Goal: Find specific page/section: Find specific page/section

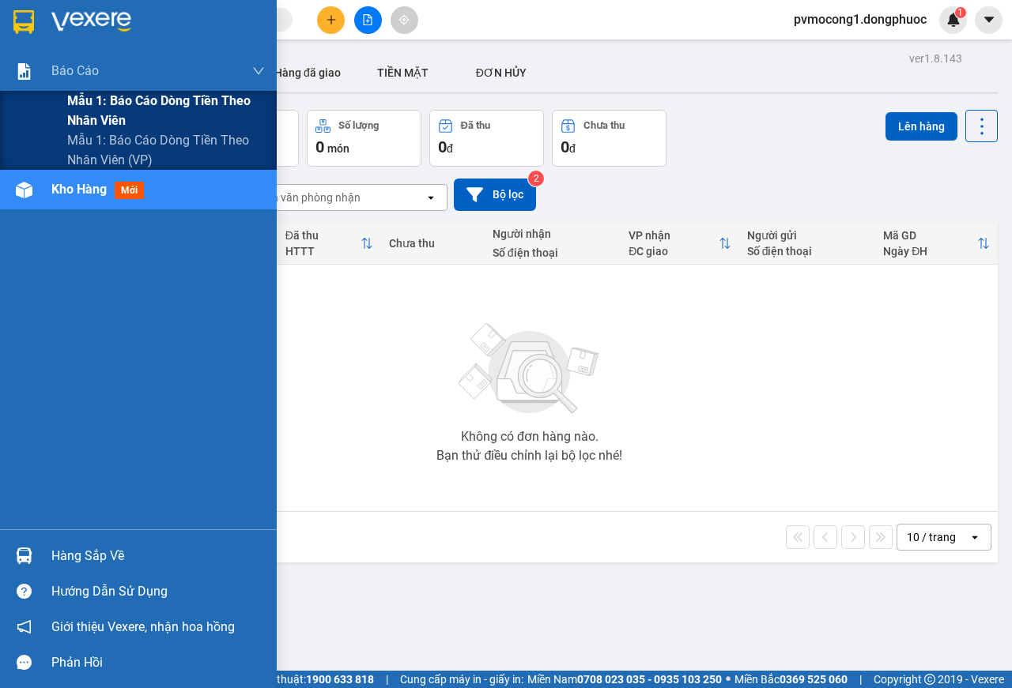
click at [136, 100] on span "Mẫu 1: Báo cáo dòng tiền theo nhân viên" at bounding box center [166, 111] width 198 height 40
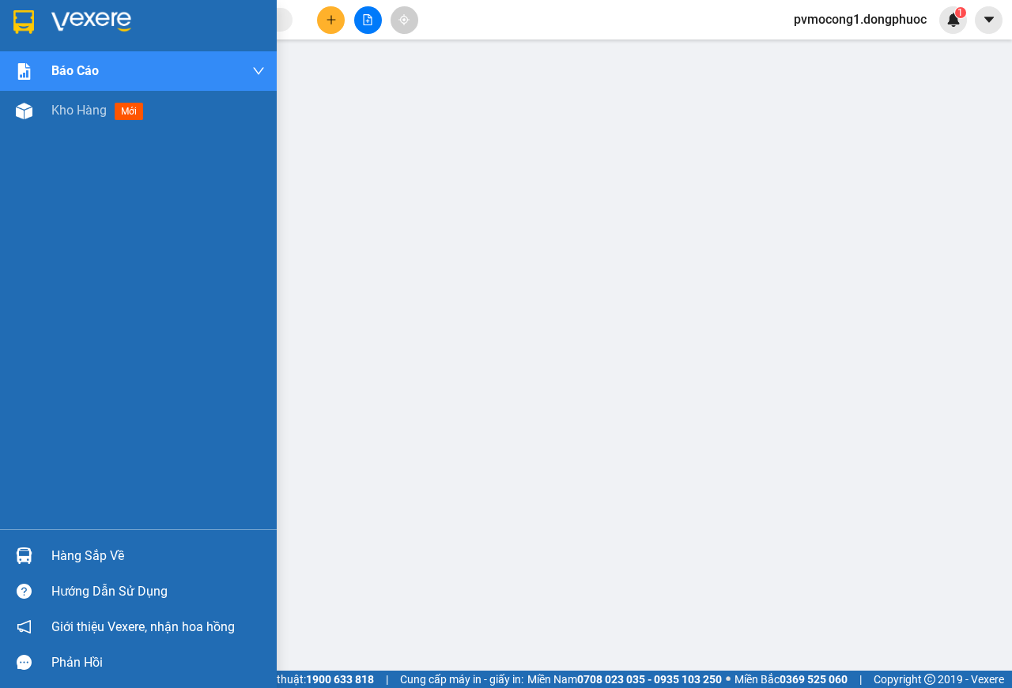
click at [51, 552] on div "Hàng sắp về" at bounding box center [157, 556] width 213 height 24
click at [73, 116] on span "Kho hàng" at bounding box center [78, 110] width 55 height 15
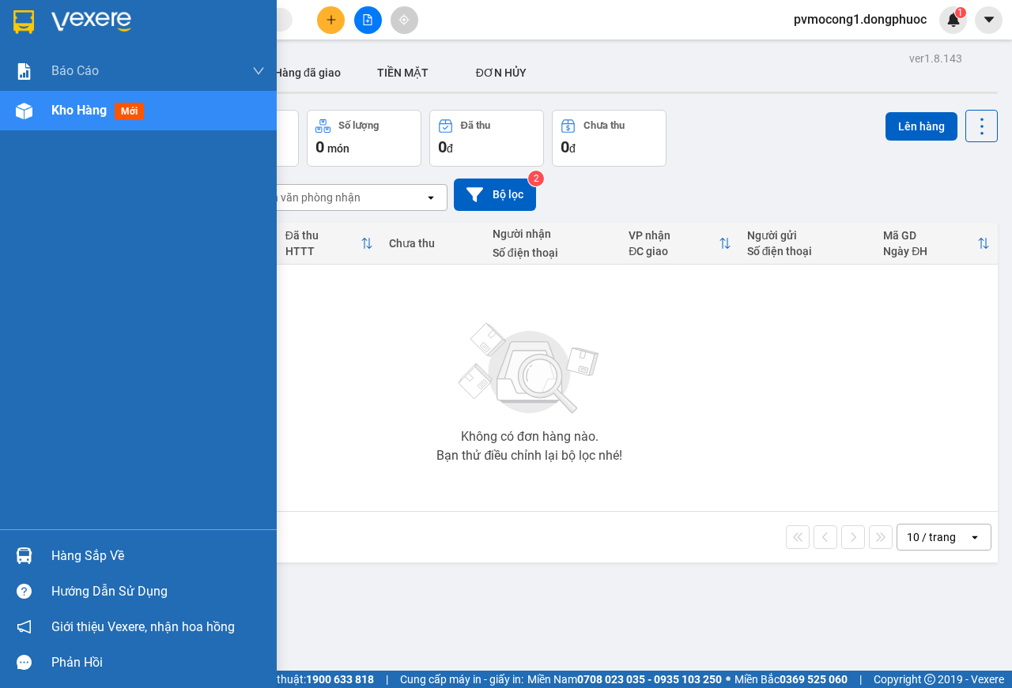
click at [32, 552] on div at bounding box center [24, 556] width 28 height 28
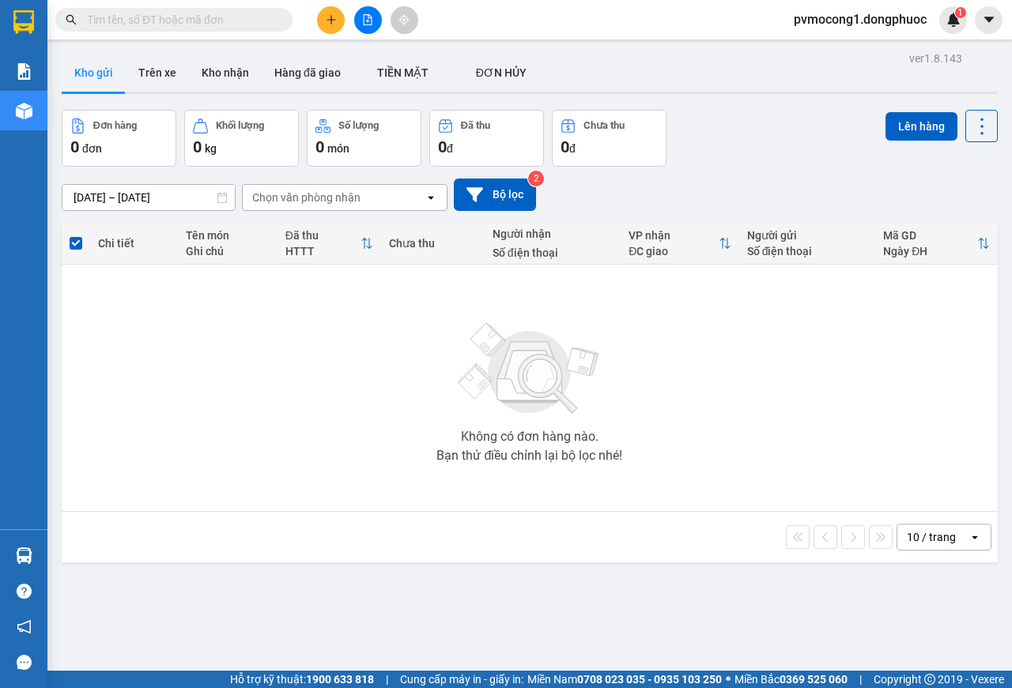
click at [134, 375] on section "Kết quả tìm kiếm ( 0 ) Bộ lọc No Data pvmocong1.dongphuoc 1 Báo cáo Mẫu 1: Báo …" at bounding box center [506, 344] width 1012 height 688
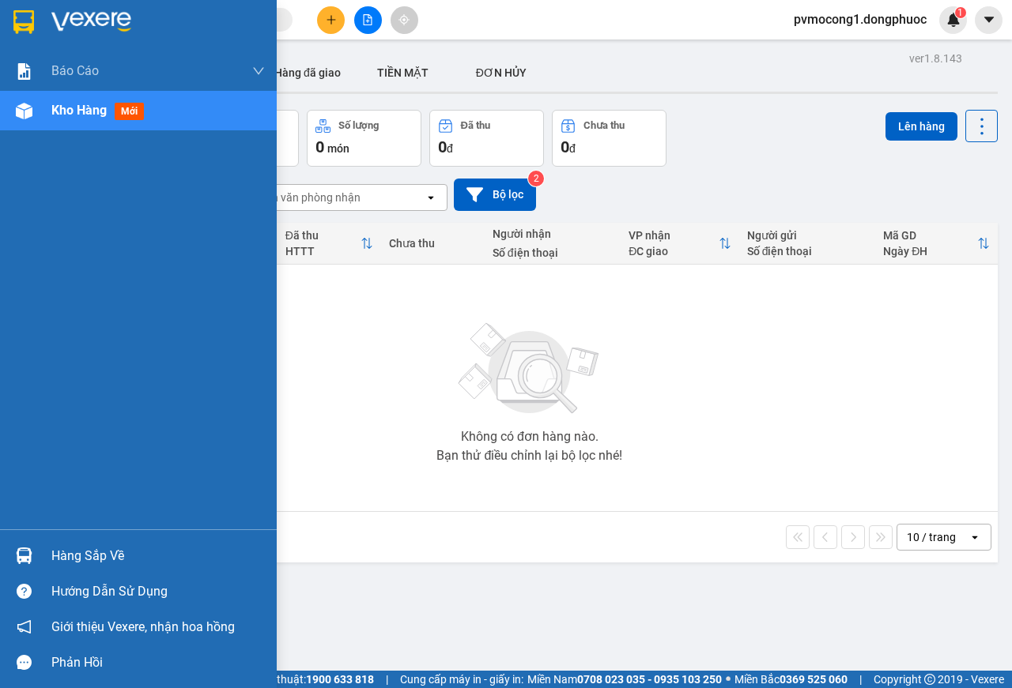
click at [40, 537] on div "Hàng sắp về Hướng dẫn sử dụng Giới thiệu Vexere, nhận hoa hồng Phản hồi" at bounding box center [138, 604] width 277 height 151
click at [47, 550] on div "Hàng sắp về" at bounding box center [138, 556] width 277 height 36
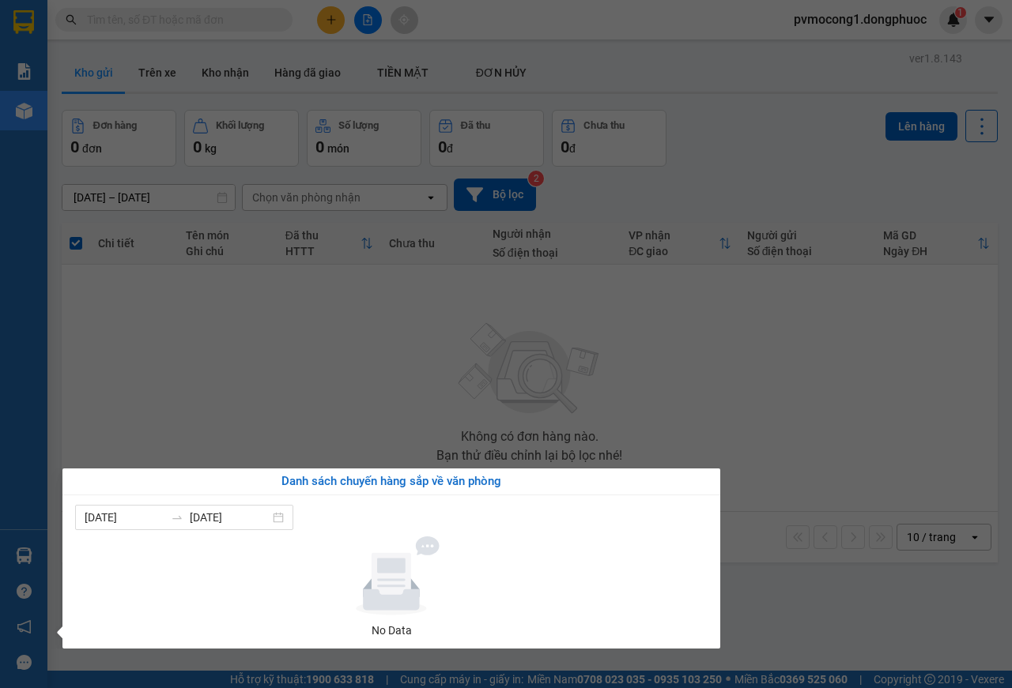
click at [350, 285] on section "Kết quả tìm kiếm ( 0 ) Bộ lọc No Data pvmocong1.dongphuoc 1 Báo cáo Mẫu 1: Báo …" at bounding box center [506, 344] width 1012 height 688
